Goal: Browse casually

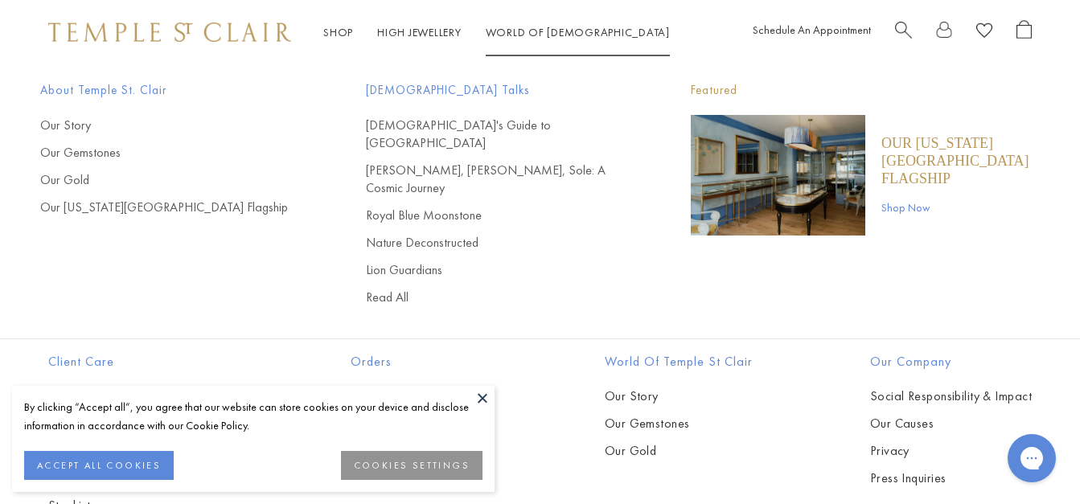
click at [526, 39] on li "World of Temple World of Temple About Temple St. Clair Our Story Our Gemstones …" at bounding box center [578, 33] width 184 height 20
click at [398, 162] on link "[PERSON_NAME], [PERSON_NAME], Sole: A Cosmic Journey" at bounding box center [496, 179] width 261 height 35
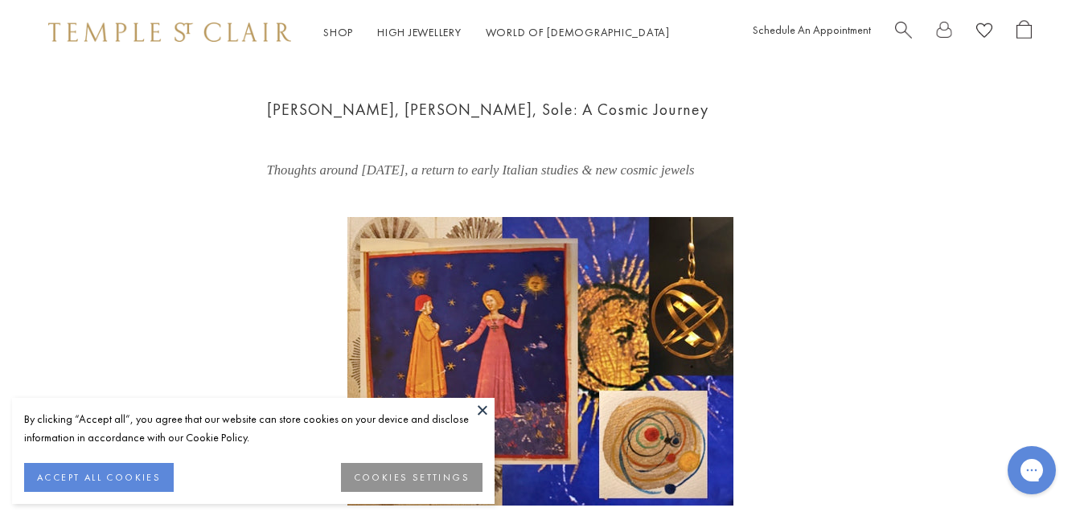
click at [84, 478] on button "ACCEPT ALL COOKIES" at bounding box center [99, 477] width 150 height 29
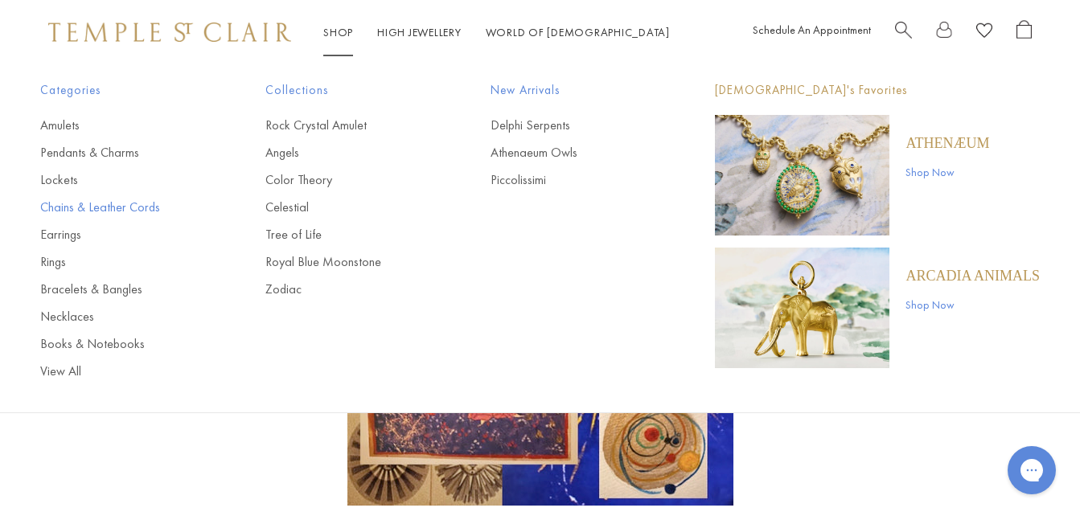
click at [74, 203] on link "Chains & Leather Cords" at bounding box center [120, 208] width 161 height 18
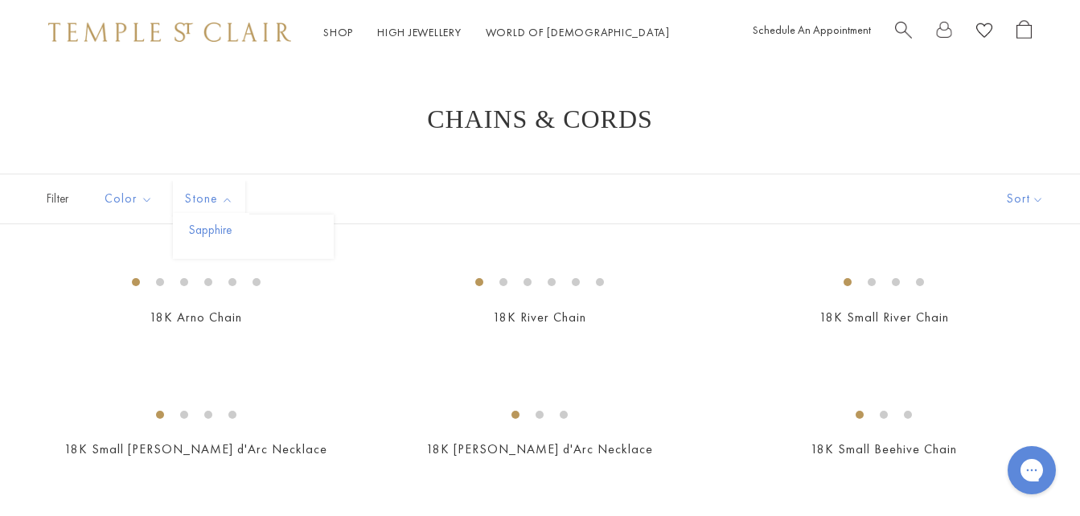
click at [219, 227] on button "Sapphire" at bounding box center [259, 230] width 149 height 18
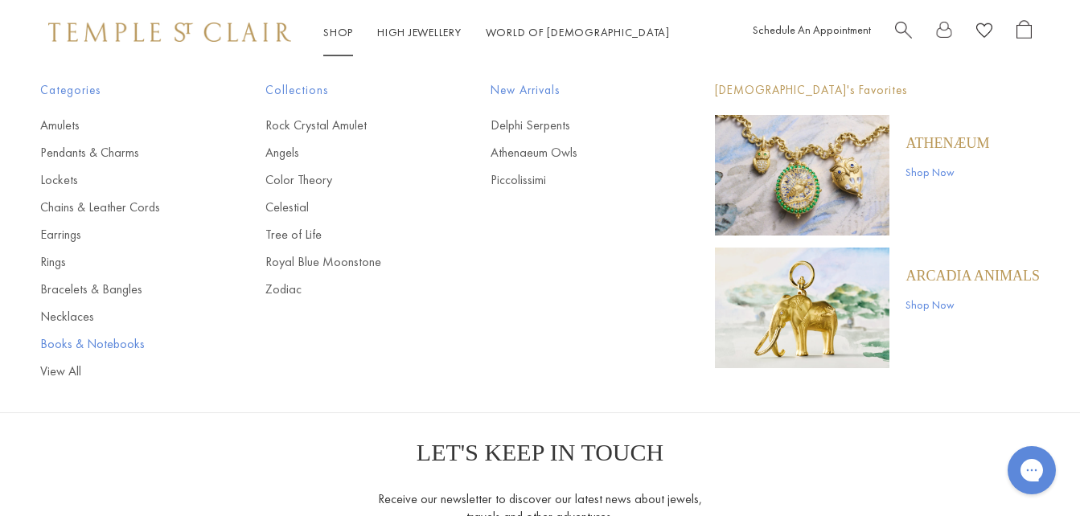
click at [92, 348] on link "Books & Notebooks" at bounding box center [120, 344] width 161 height 18
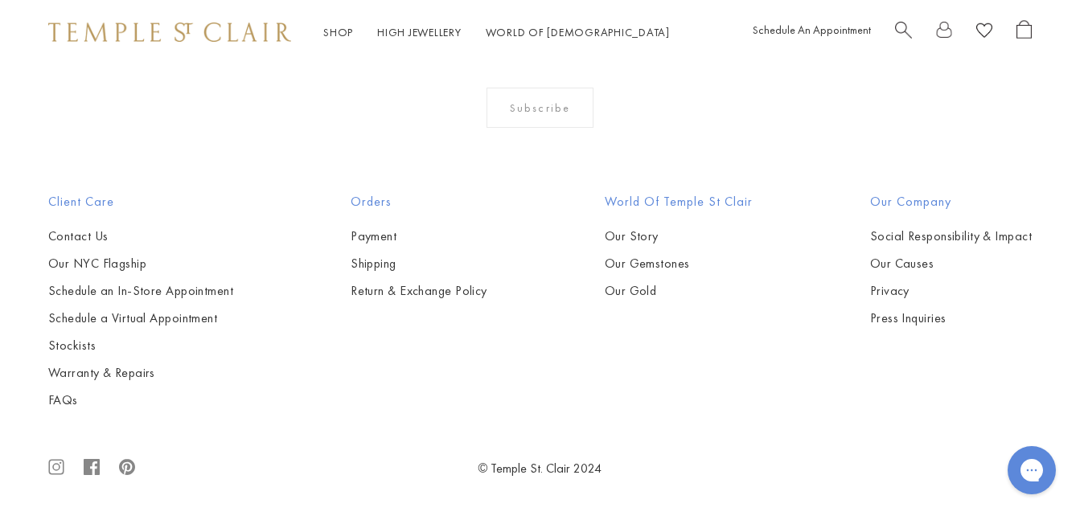
scroll to position [1366, 0]
click at [0, 0] on img at bounding box center [0, 0] width 0 height 0
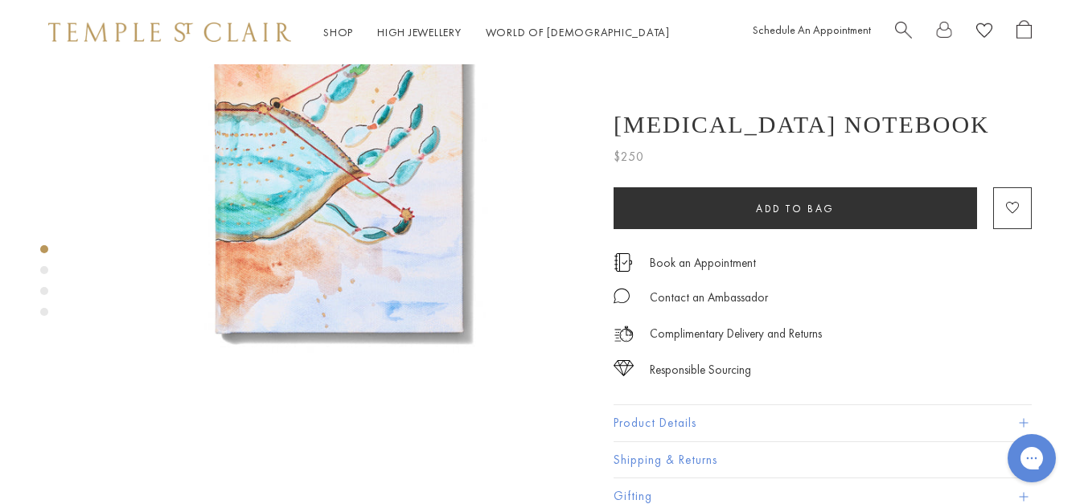
scroll to position [161, 0]
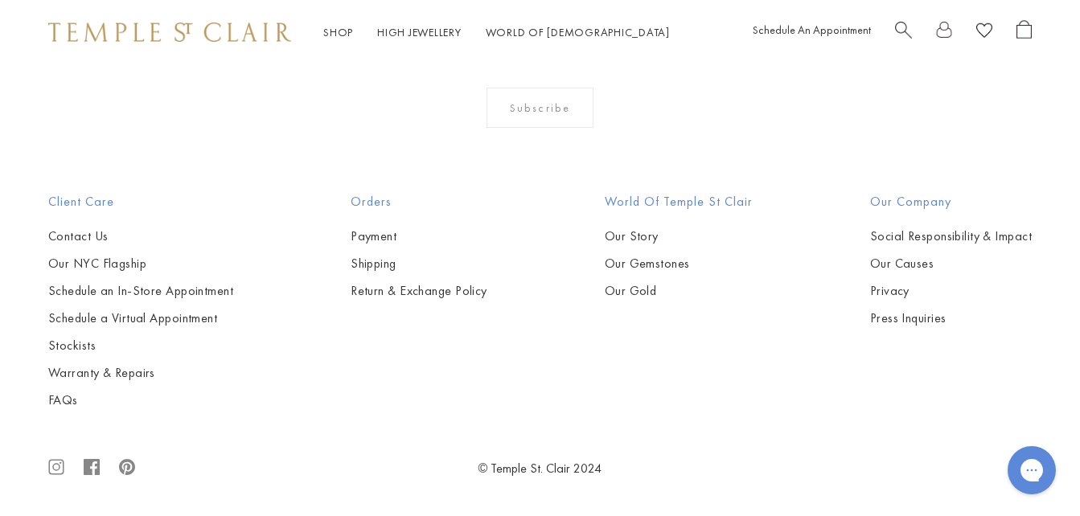
click at [0, 0] on img at bounding box center [0, 0] width 0 height 0
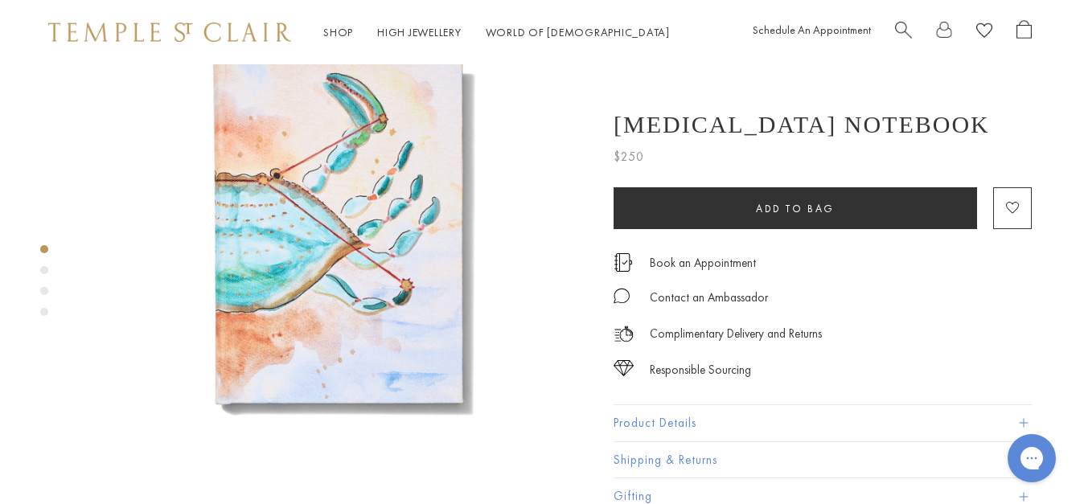
scroll to position [241, 0]
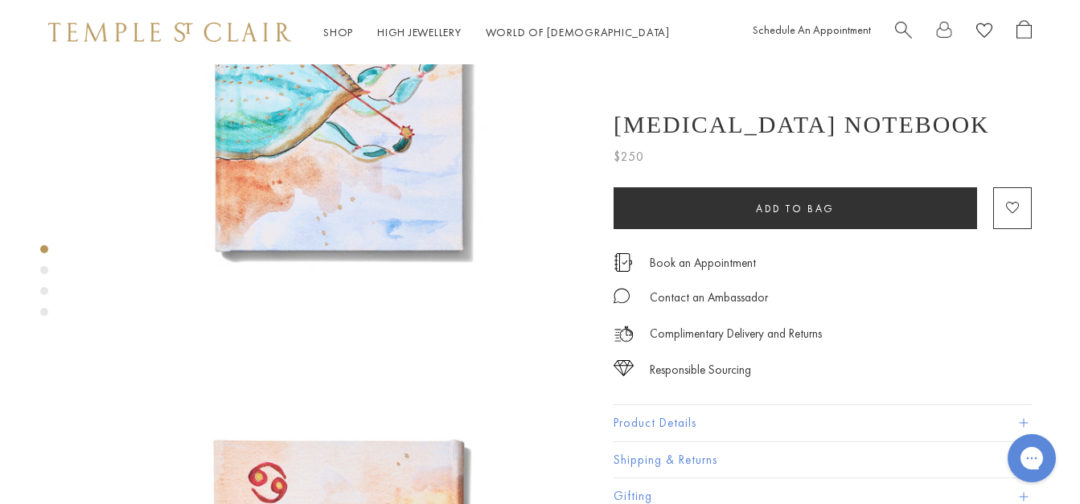
click at [686, 424] on button "Product Details" at bounding box center [822, 423] width 418 height 36
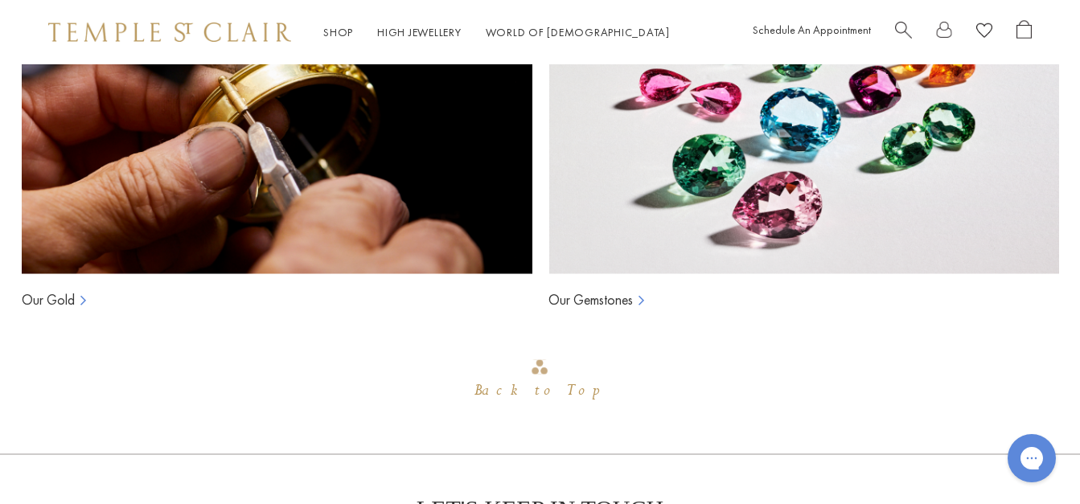
scroll to position [2733, 0]
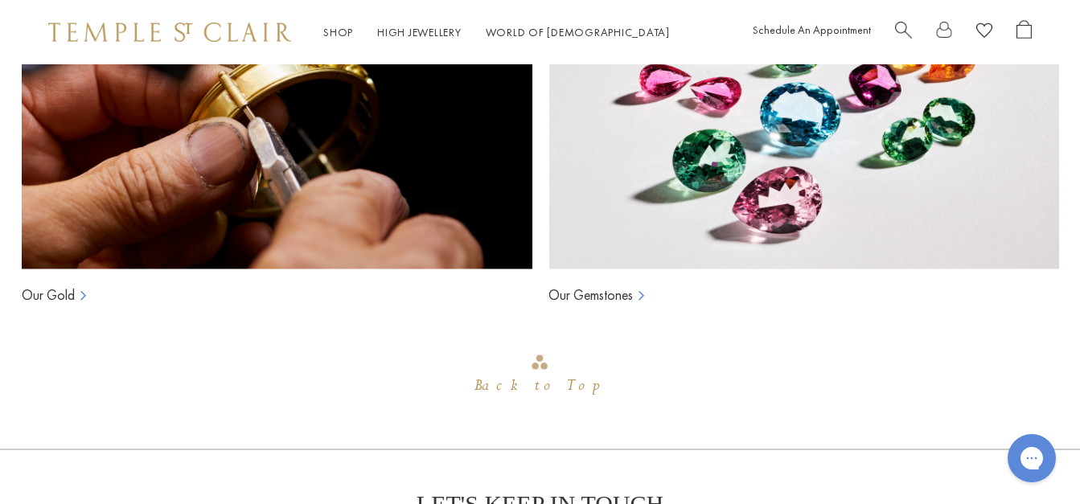
click at [633, 285] on link "Our Gemstones" at bounding box center [590, 294] width 84 height 19
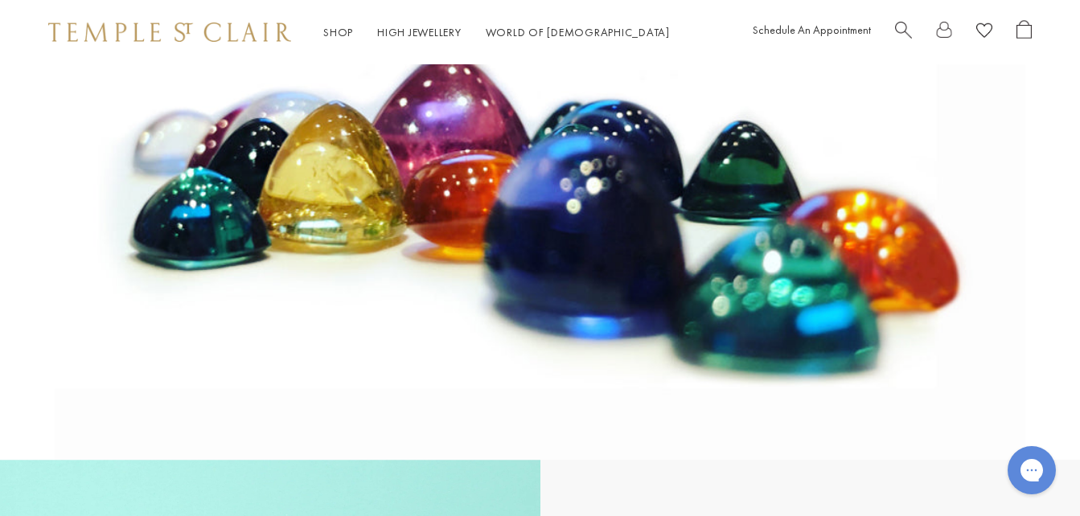
scroll to position [241, 0]
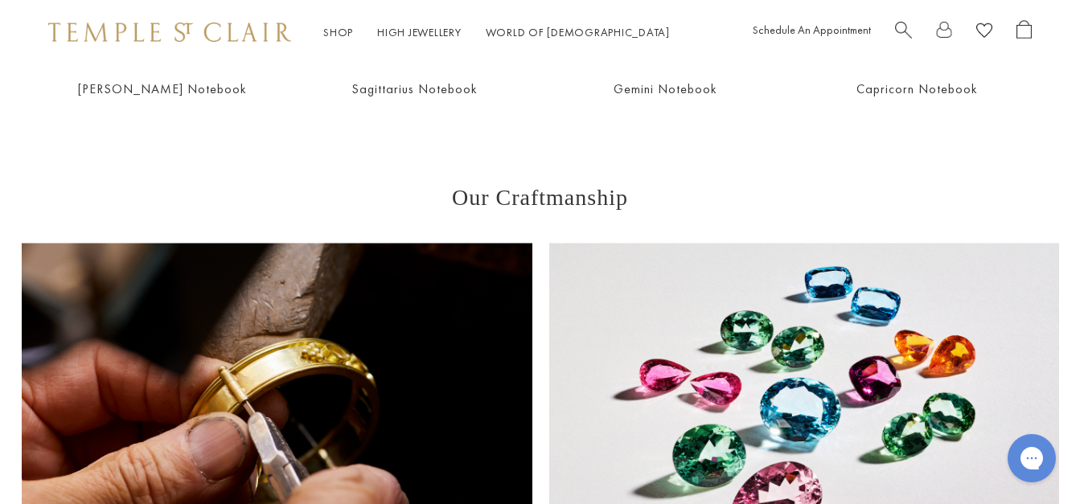
scroll to position [2170, 0]
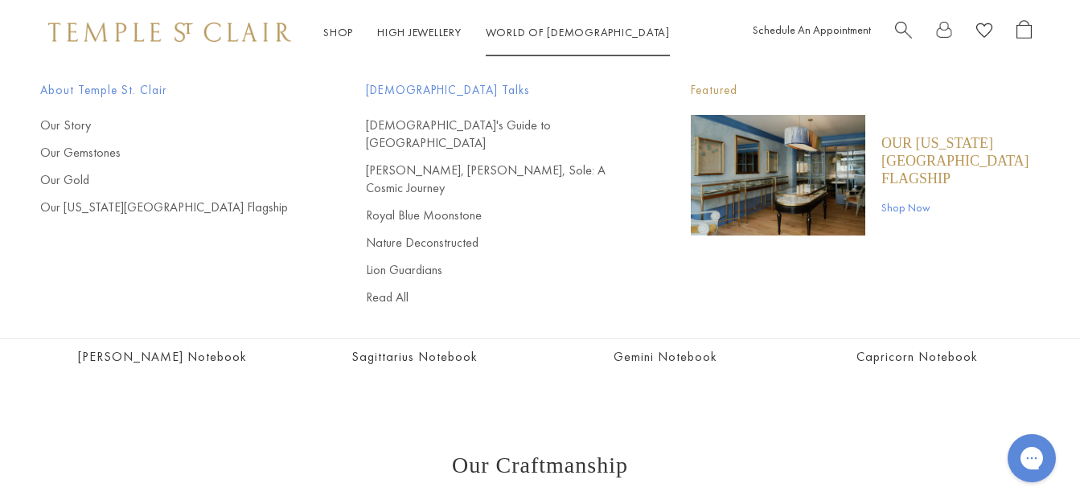
click at [728, 187] on img "Main navigation" at bounding box center [777, 175] width 174 height 121
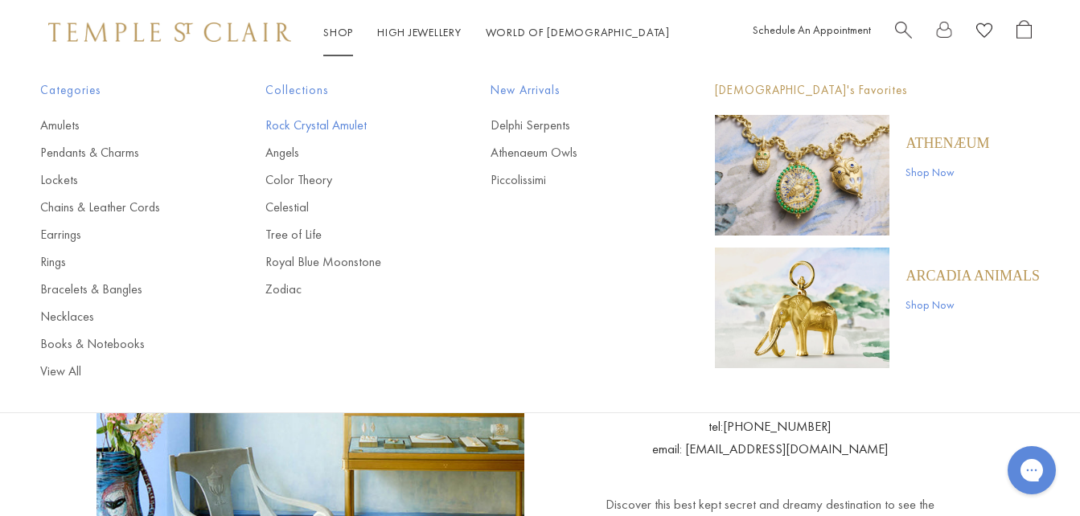
click at [342, 129] on link "Rock Crystal Amulet" at bounding box center [345, 126] width 161 height 18
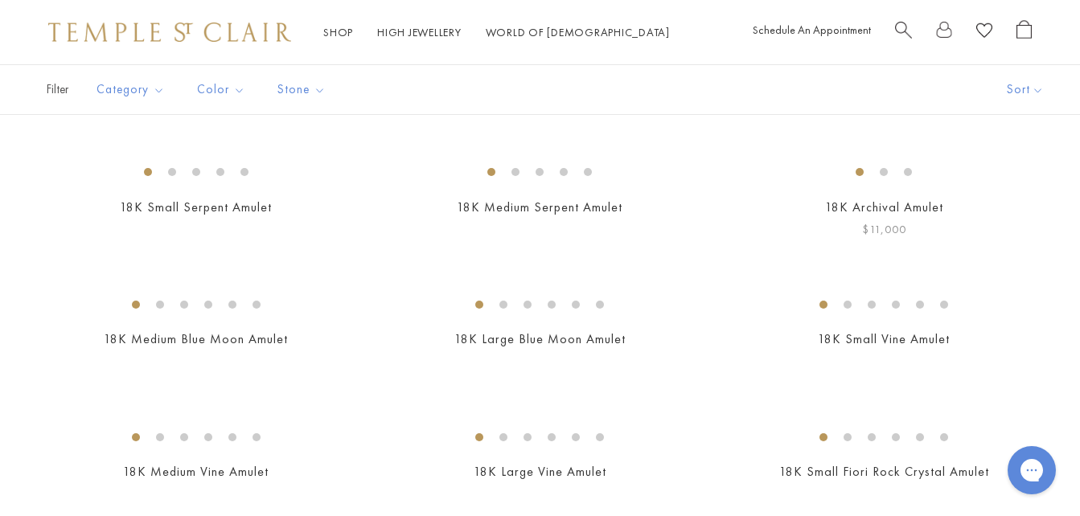
scroll to position [322, 0]
click at [424, 35] on link "High Jewellery High Jewellery" at bounding box center [419, 32] width 84 height 14
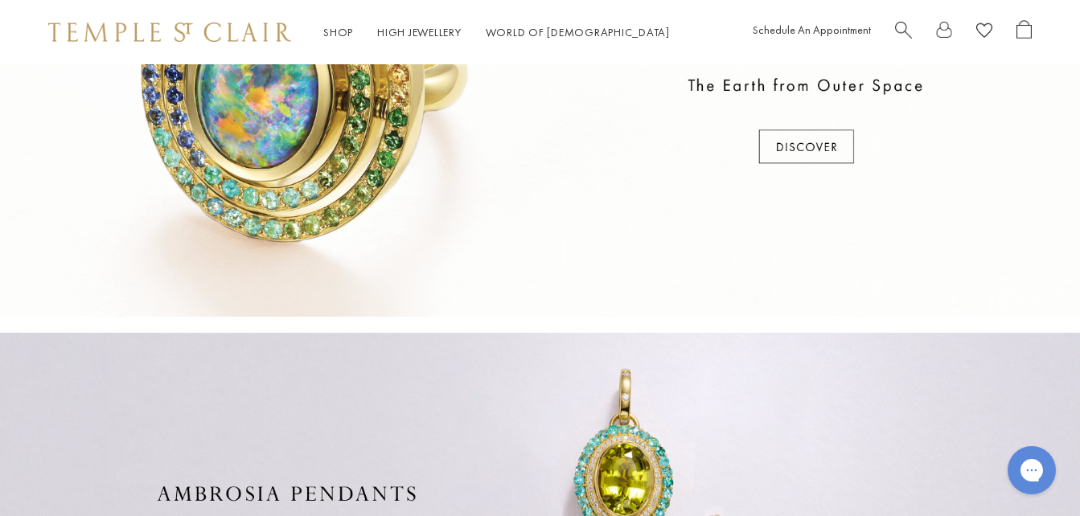
scroll to position [402, 0]
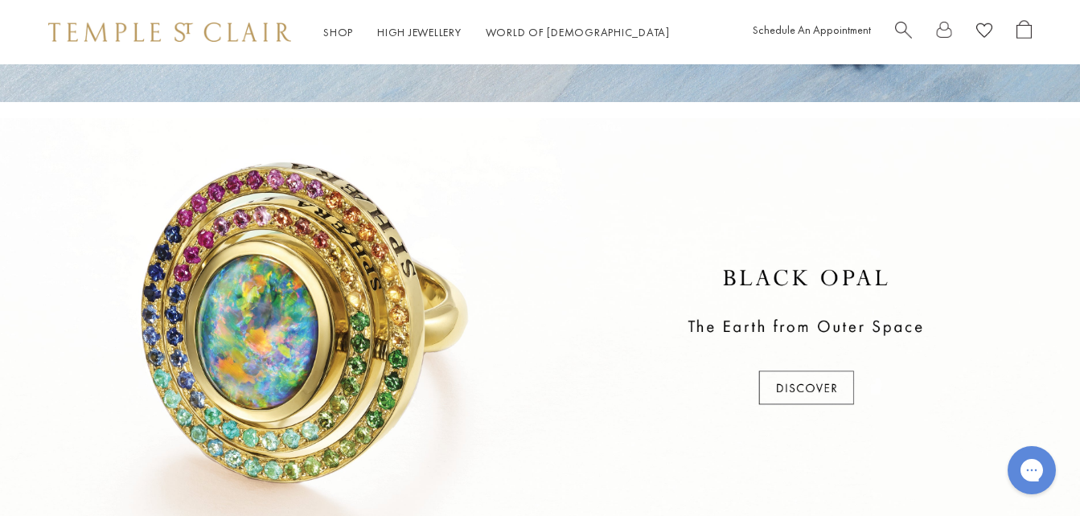
click at [413, 290] on div at bounding box center [540, 338] width 1080 height 440
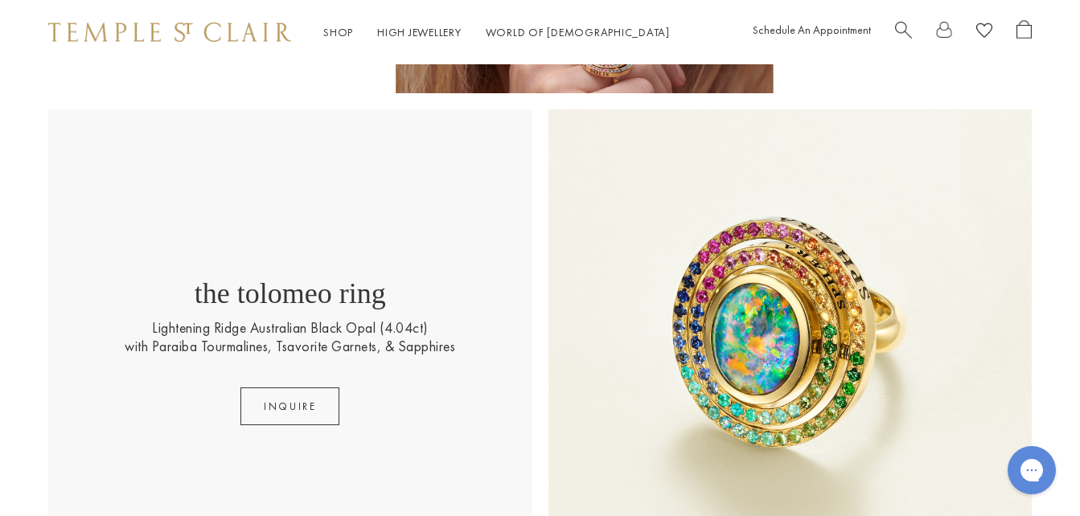
scroll to position [161, 0]
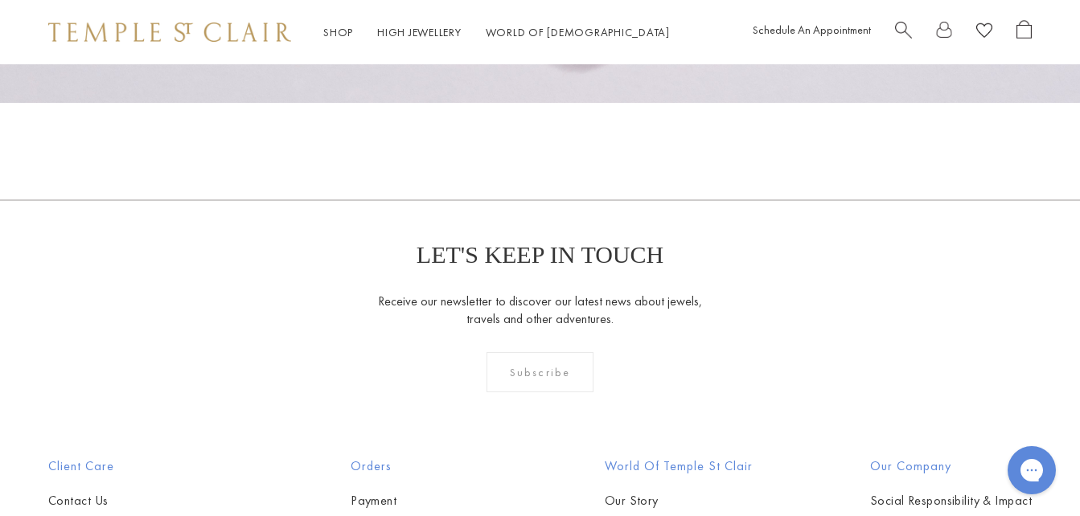
scroll to position [1447, 0]
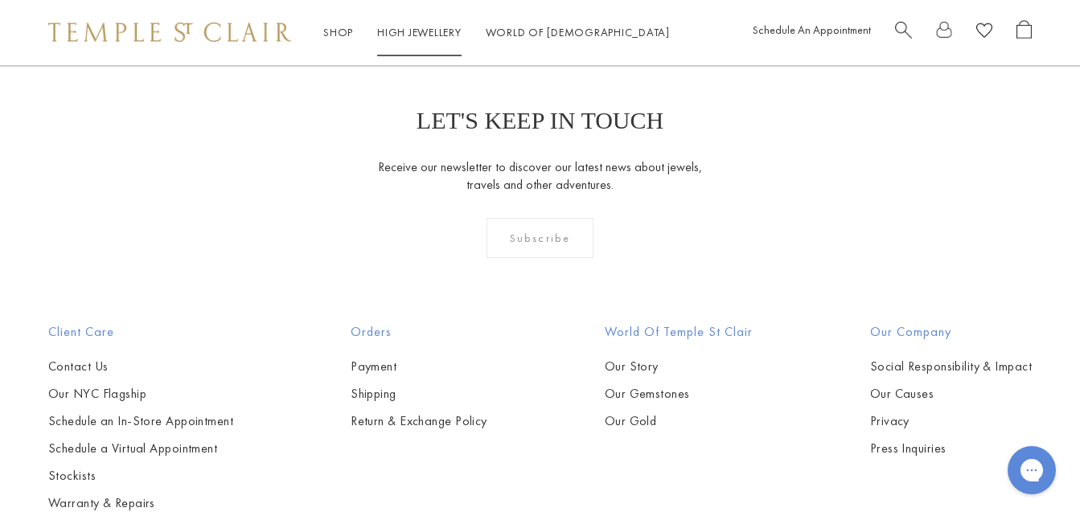
click at [427, 31] on link "High Jewellery High Jewellery" at bounding box center [419, 32] width 84 height 14
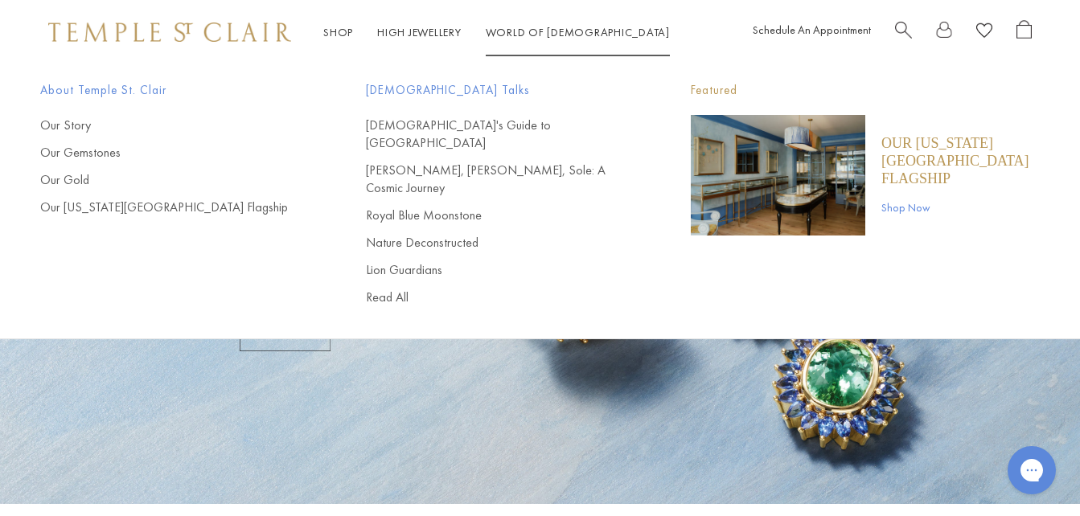
click at [512, 26] on link "World of Temple World of Temple" at bounding box center [578, 32] width 184 height 14
click at [96, 212] on link "Our [US_STATE][GEOGRAPHIC_DATA] Flagship" at bounding box center [170, 208] width 261 height 18
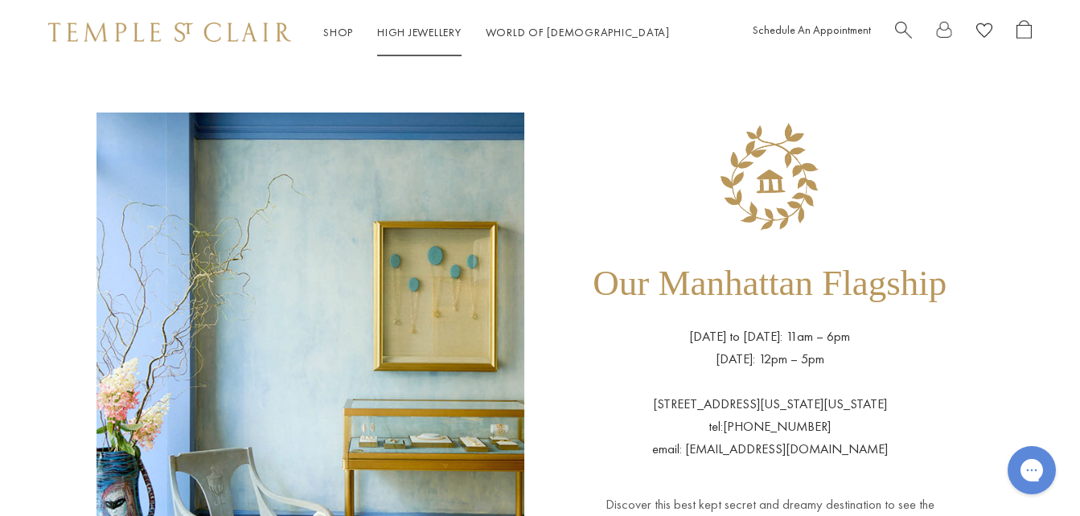
click at [446, 30] on link "High Jewellery High Jewellery" at bounding box center [419, 32] width 84 height 14
